Goal: Task Accomplishment & Management: Complete application form

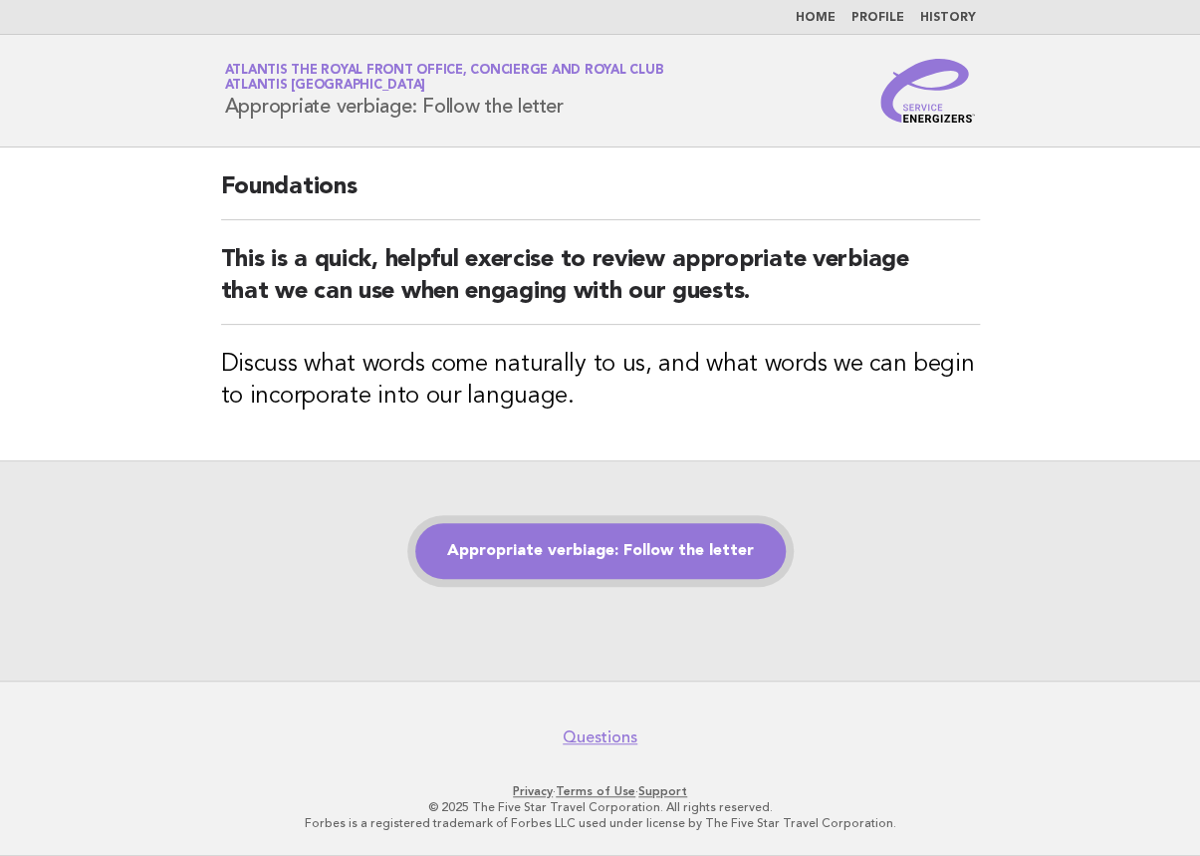
click at [734, 561] on link "Appropriate verbiage: Follow the letter" at bounding box center [600, 551] width 371 height 56
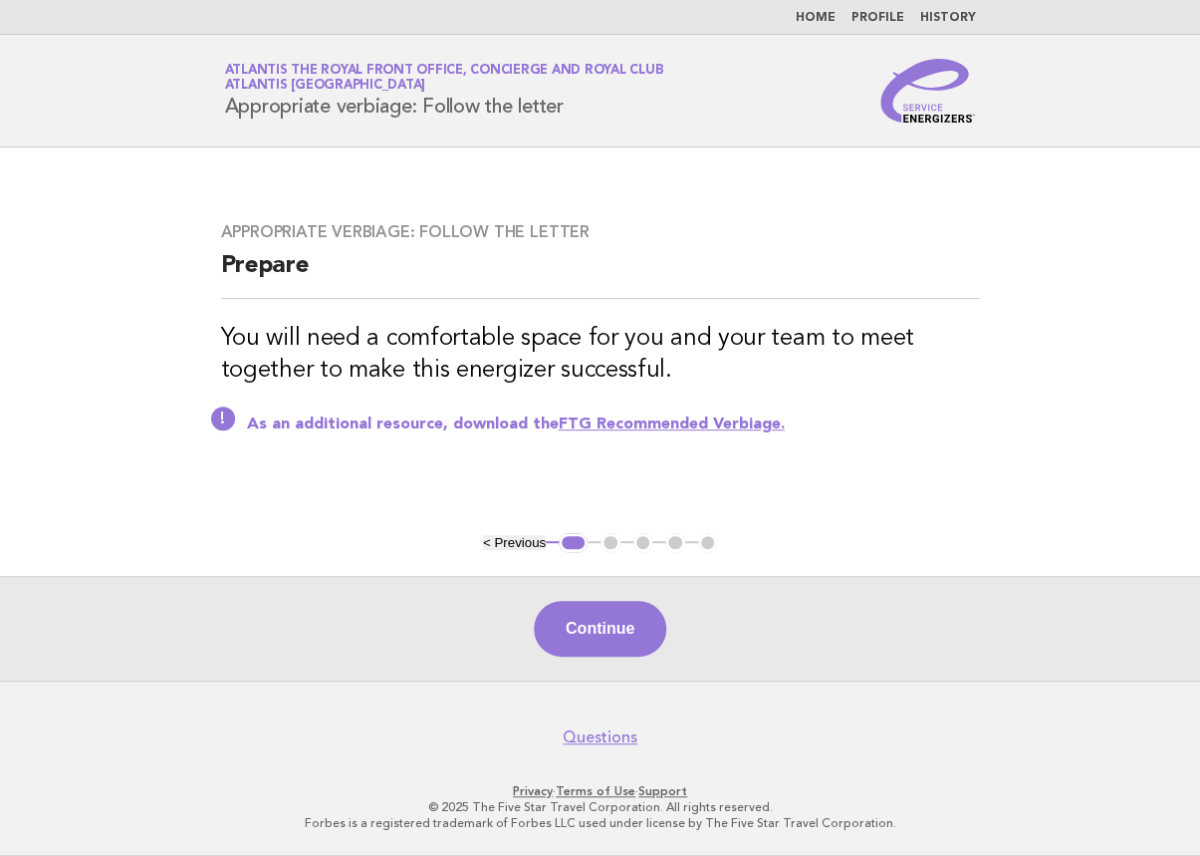
click at [638, 633] on button "Continue" at bounding box center [600, 629] width 132 height 56
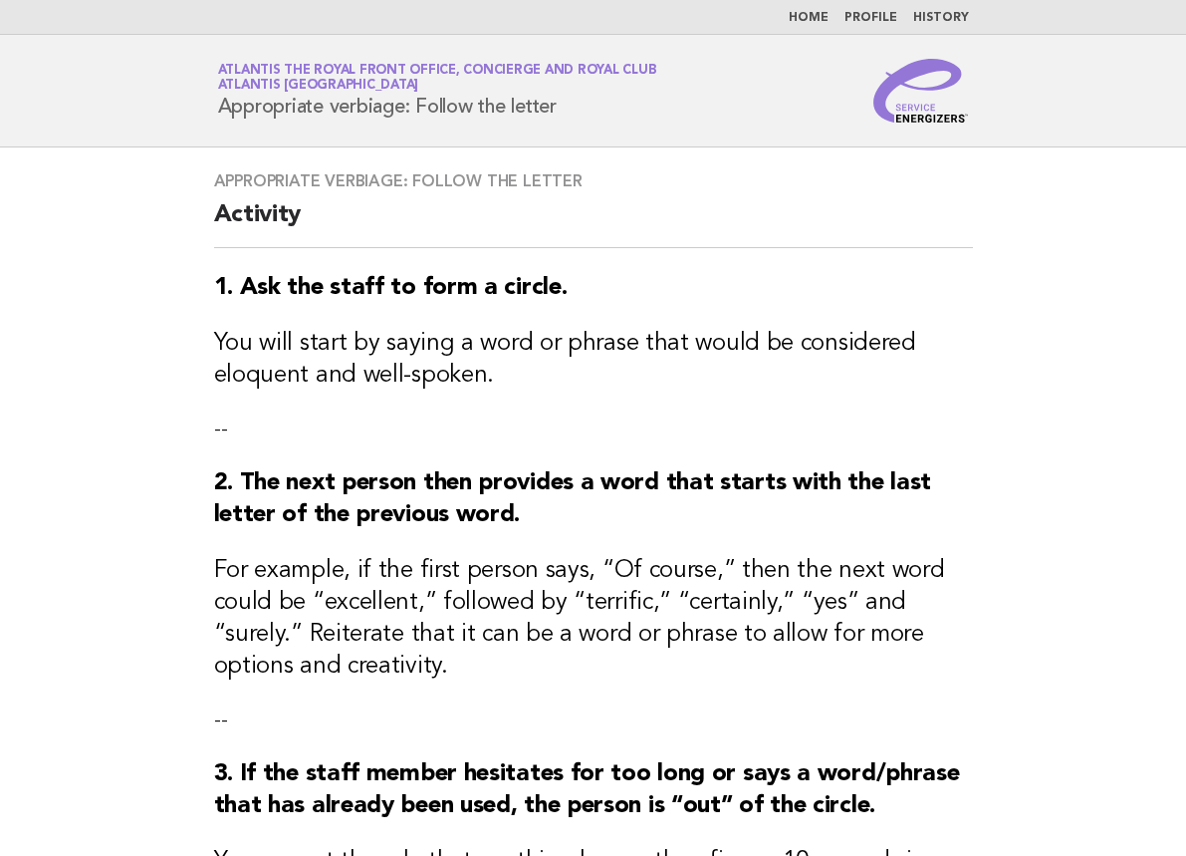
click at [779, 433] on p "--" at bounding box center [593, 429] width 759 height 28
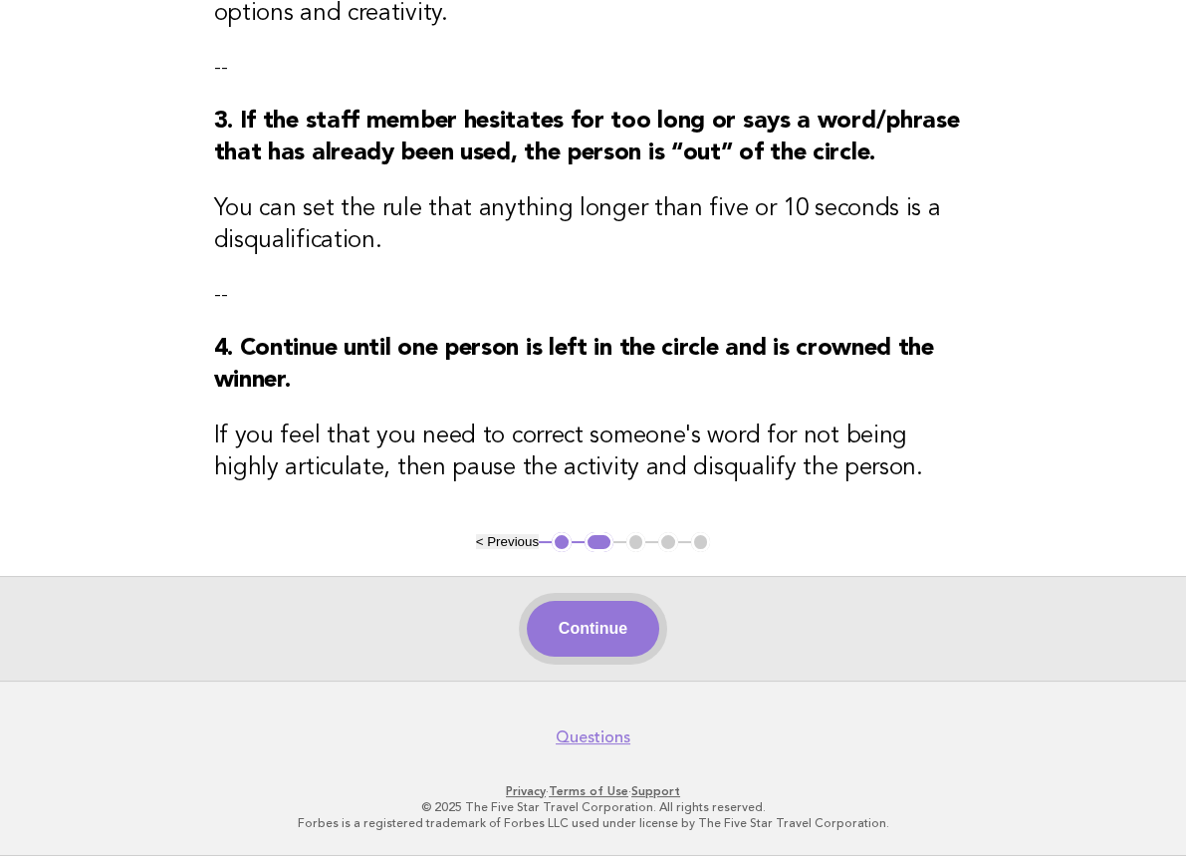
click at [619, 638] on button "Continue" at bounding box center [593, 629] width 132 height 56
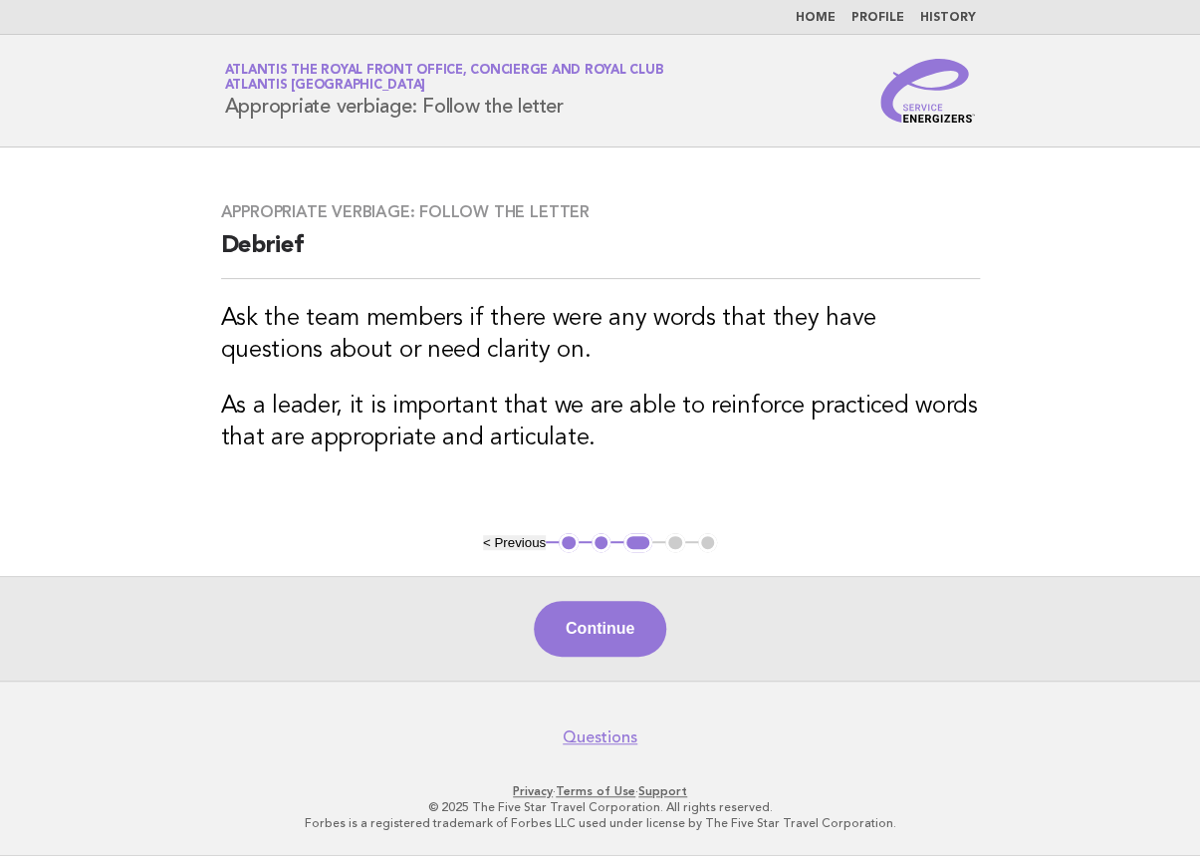
click at [74, 751] on footer "Questions Privacy · Terms of Use · Support © 2025 The Five Star Travel Corporat…" at bounding box center [600, 767] width 1200 height 175
click at [603, 612] on button "Continue" at bounding box center [600, 629] width 132 height 56
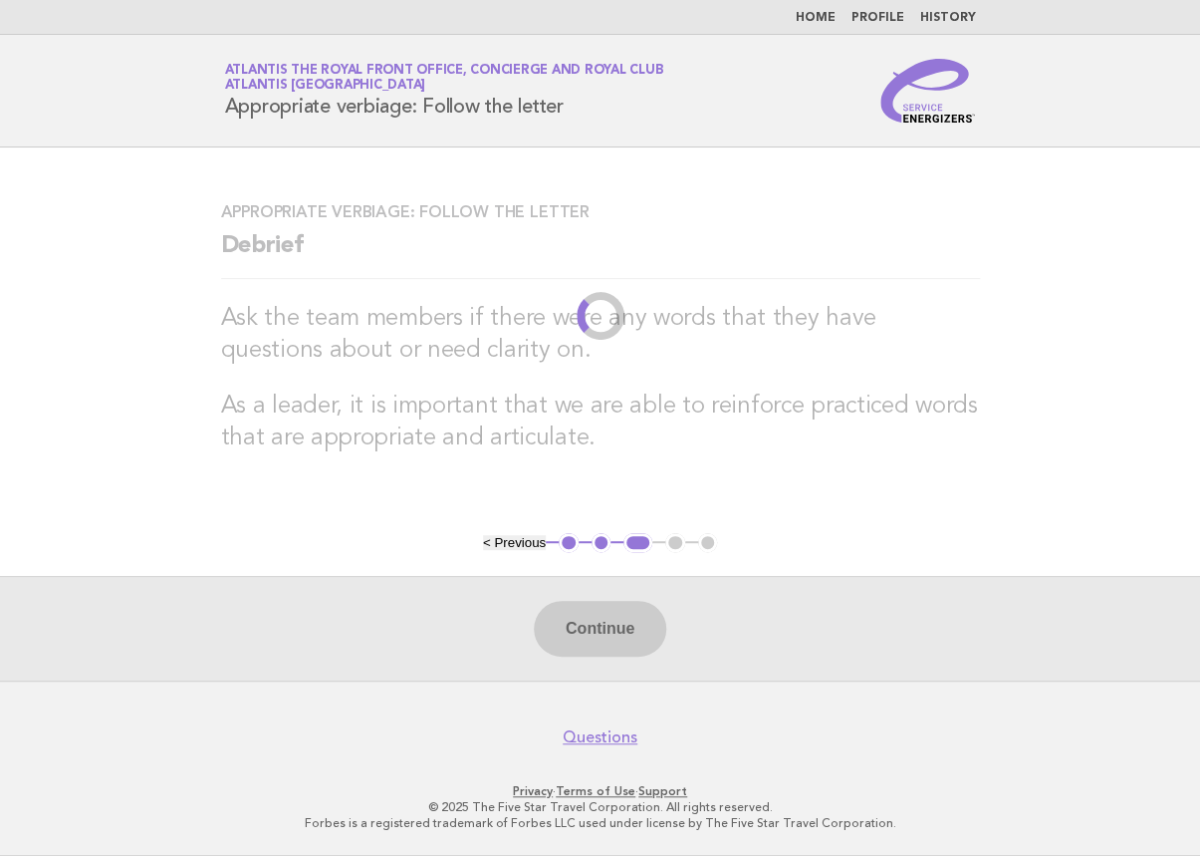
click at [1005, 373] on main "Appropriate verbiage: Follow the letter Debrief Ask the team members if there w…" at bounding box center [600, 413] width 1200 height 533
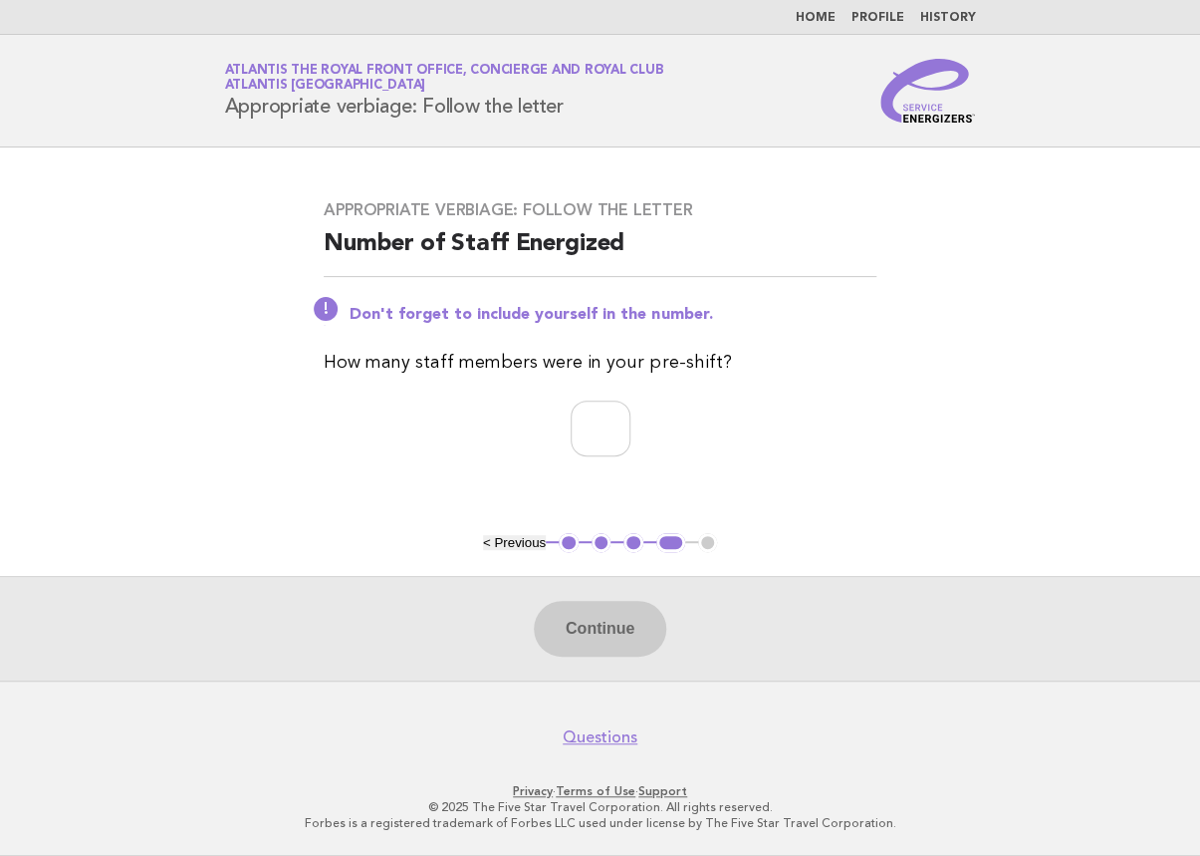
click at [159, 400] on main "Appropriate verbiage: Follow the letter Number of Staff Energized Don't forget …" at bounding box center [600, 413] width 1200 height 533
click at [631, 424] on input "*" at bounding box center [601, 428] width 60 height 56
click at [631, 425] on input "*" at bounding box center [601, 428] width 60 height 56
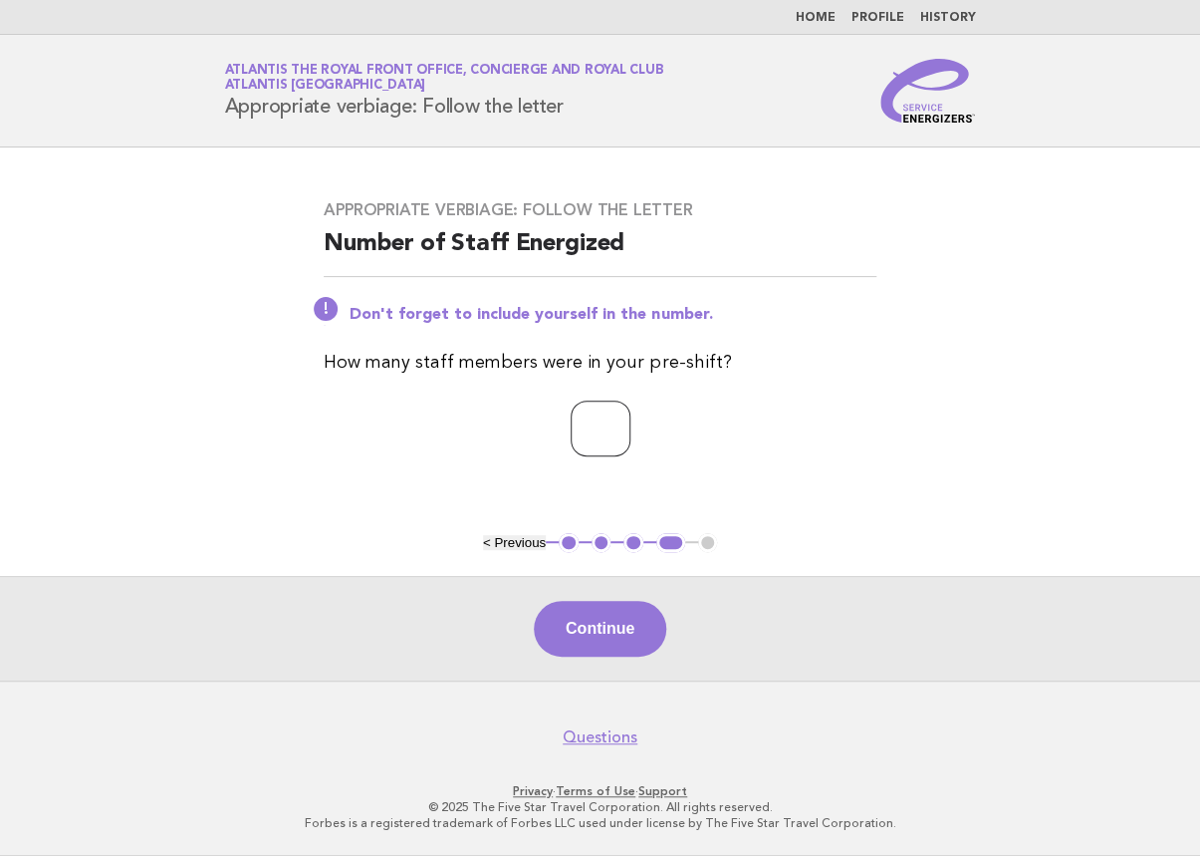
click at [631, 425] on input "*" at bounding box center [601, 428] width 60 height 56
type input "*"
click at [631, 425] on input "*" at bounding box center [601, 428] width 60 height 56
click at [605, 617] on button "Continue" at bounding box center [600, 629] width 132 height 56
